Goal: Register for event/course

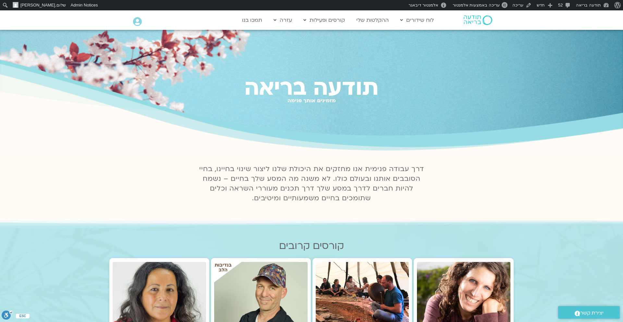
click at [471, 19] on img at bounding box center [478, 20] width 29 height 10
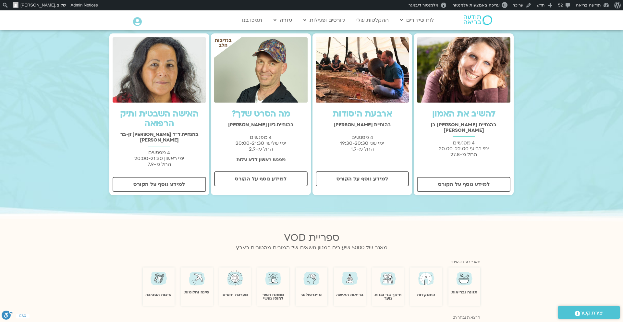
scroll to position [224, 0]
click at [435, 182] on span "למידע נוסף על הקורס" at bounding box center [463, 185] width 77 height 6
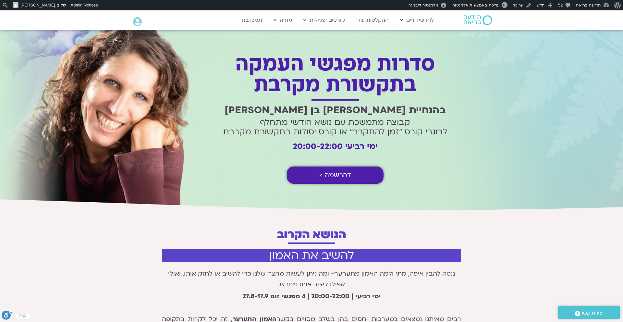
click at [365, 180] on link "להרשמה >" at bounding box center [335, 174] width 97 height 17
